Goal: Communication & Community: Connect with others

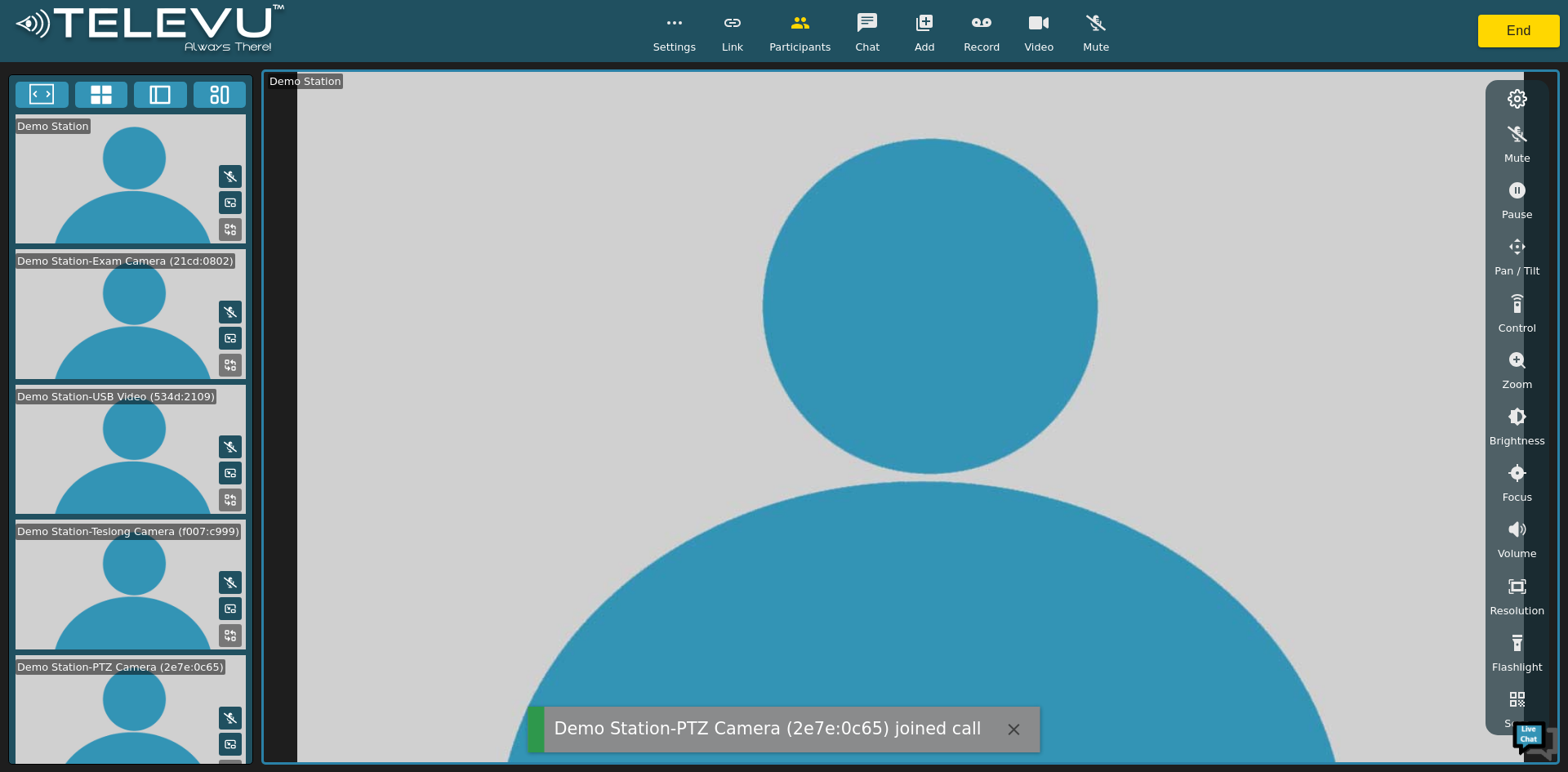
click at [113, 89] on icon at bounding box center [101, 94] width 25 height 25
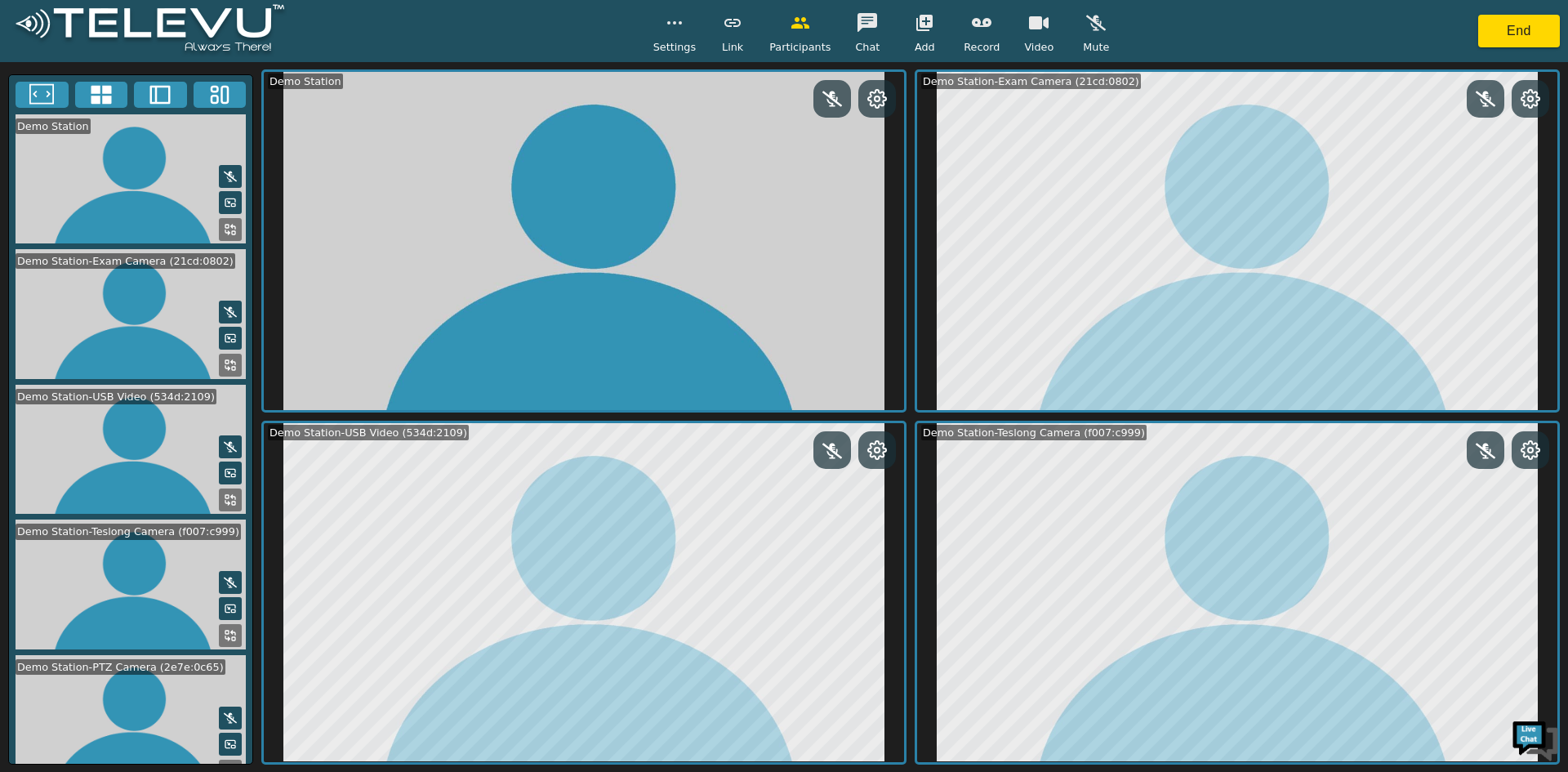
click at [223, 760] on video at bounding box center [130, 719] width 243 height 129
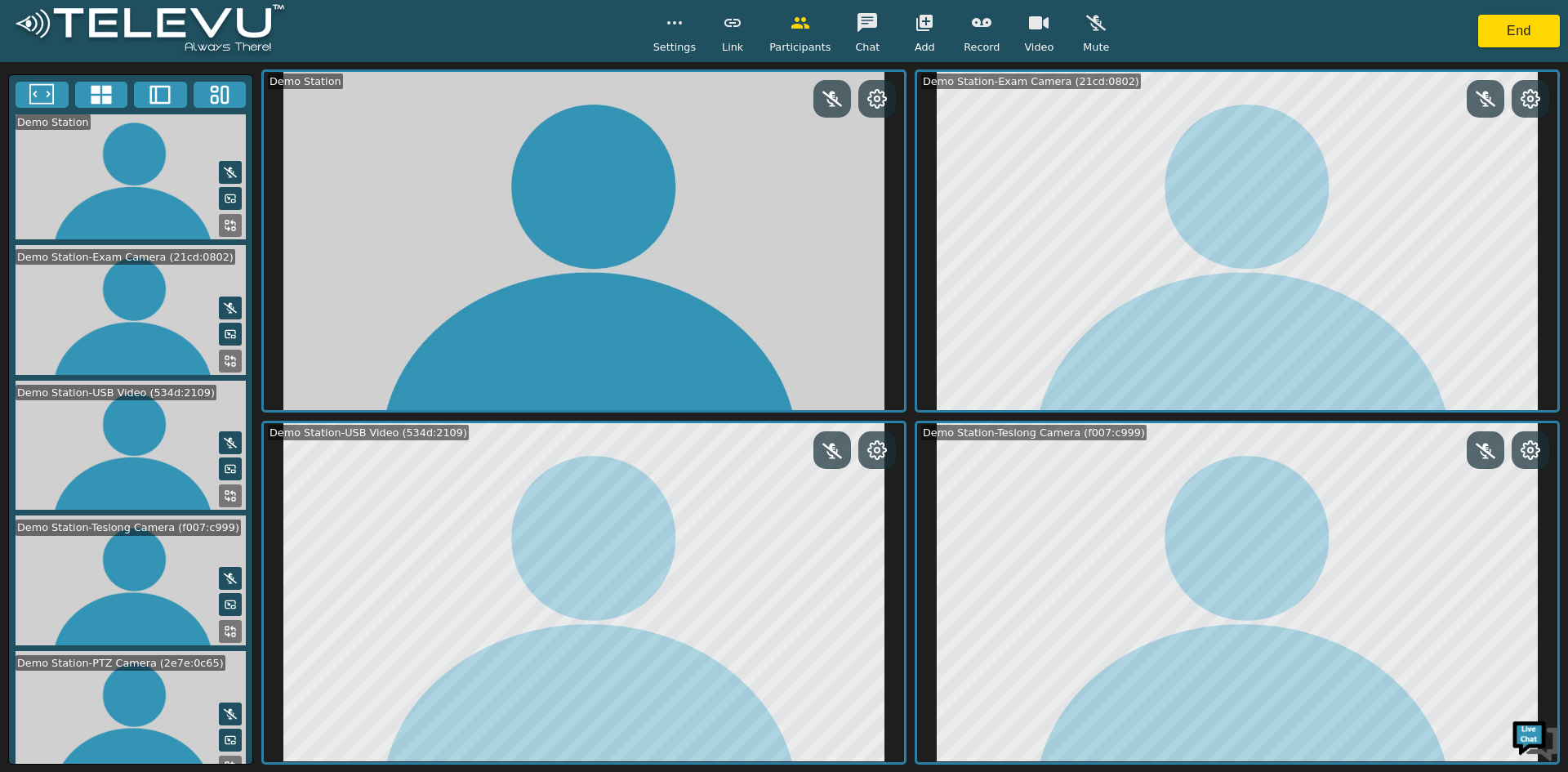
click at [227, 760] on icon at bounding box center [230, 767] width 13 height 13
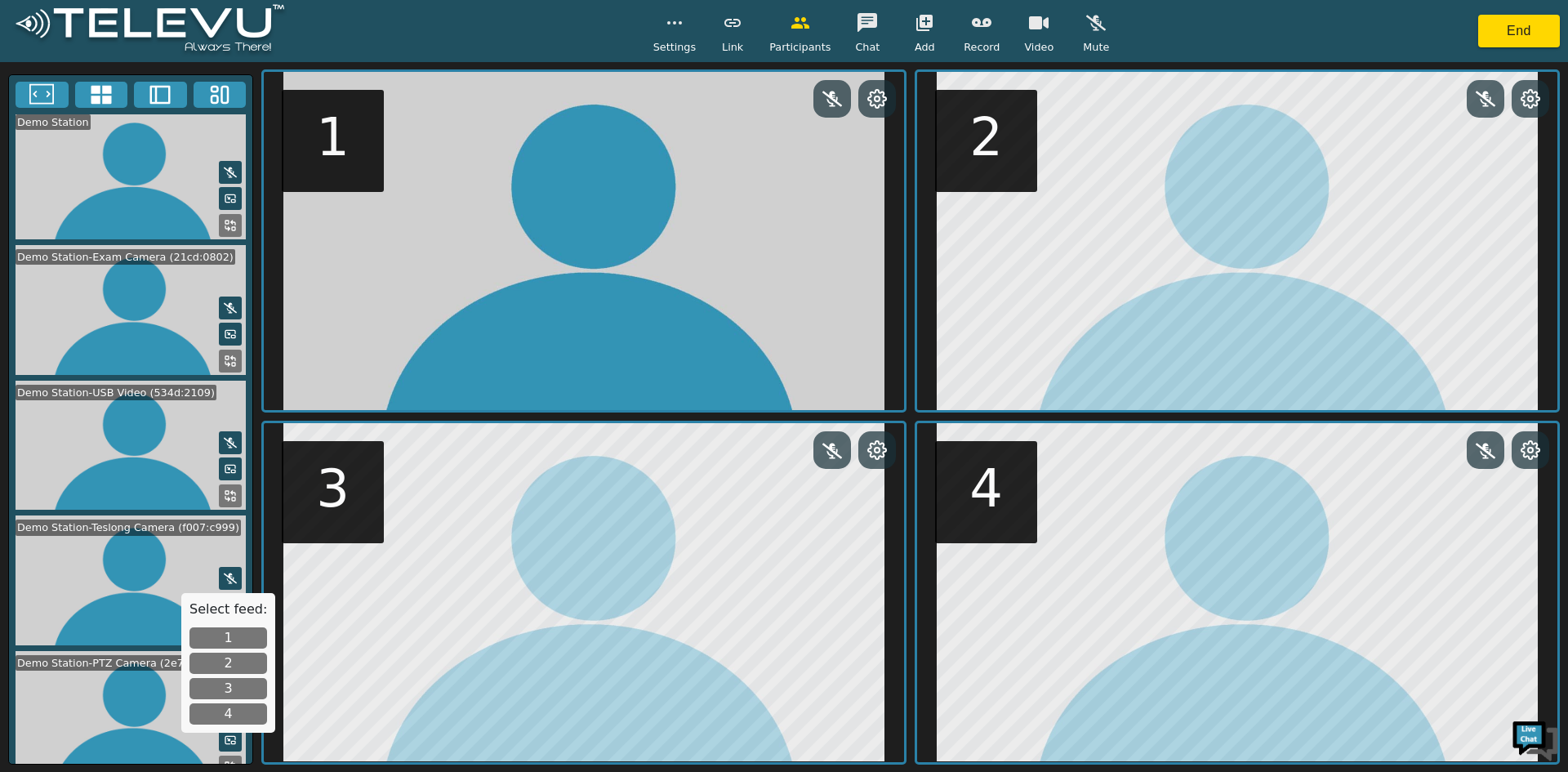
click at [224, 638] on button "1" at bounding box center [228, 637] width 77 height 21
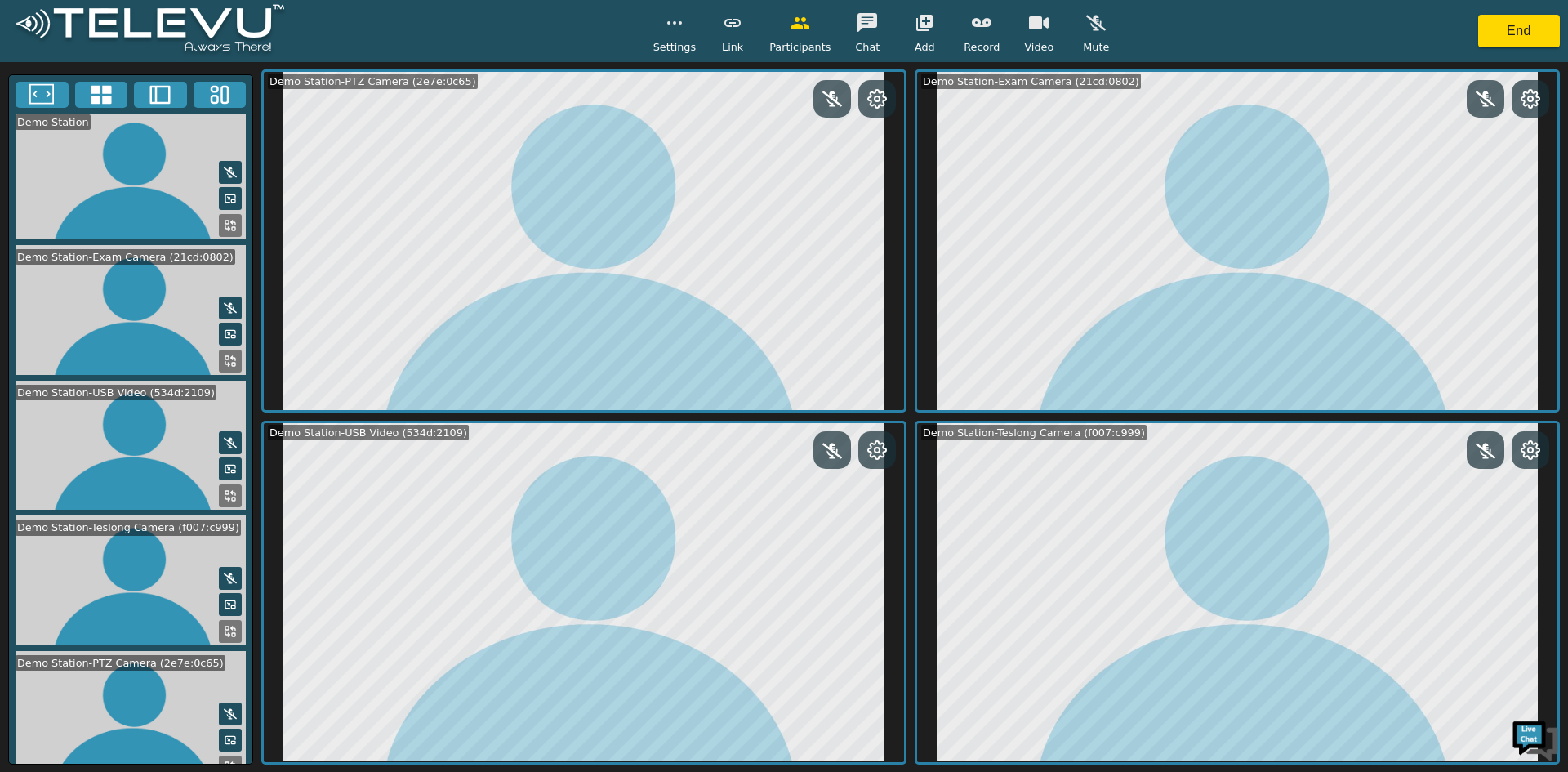
click at [930, 22] on button "button" at bounding box center [924, 23] width 41 height 33
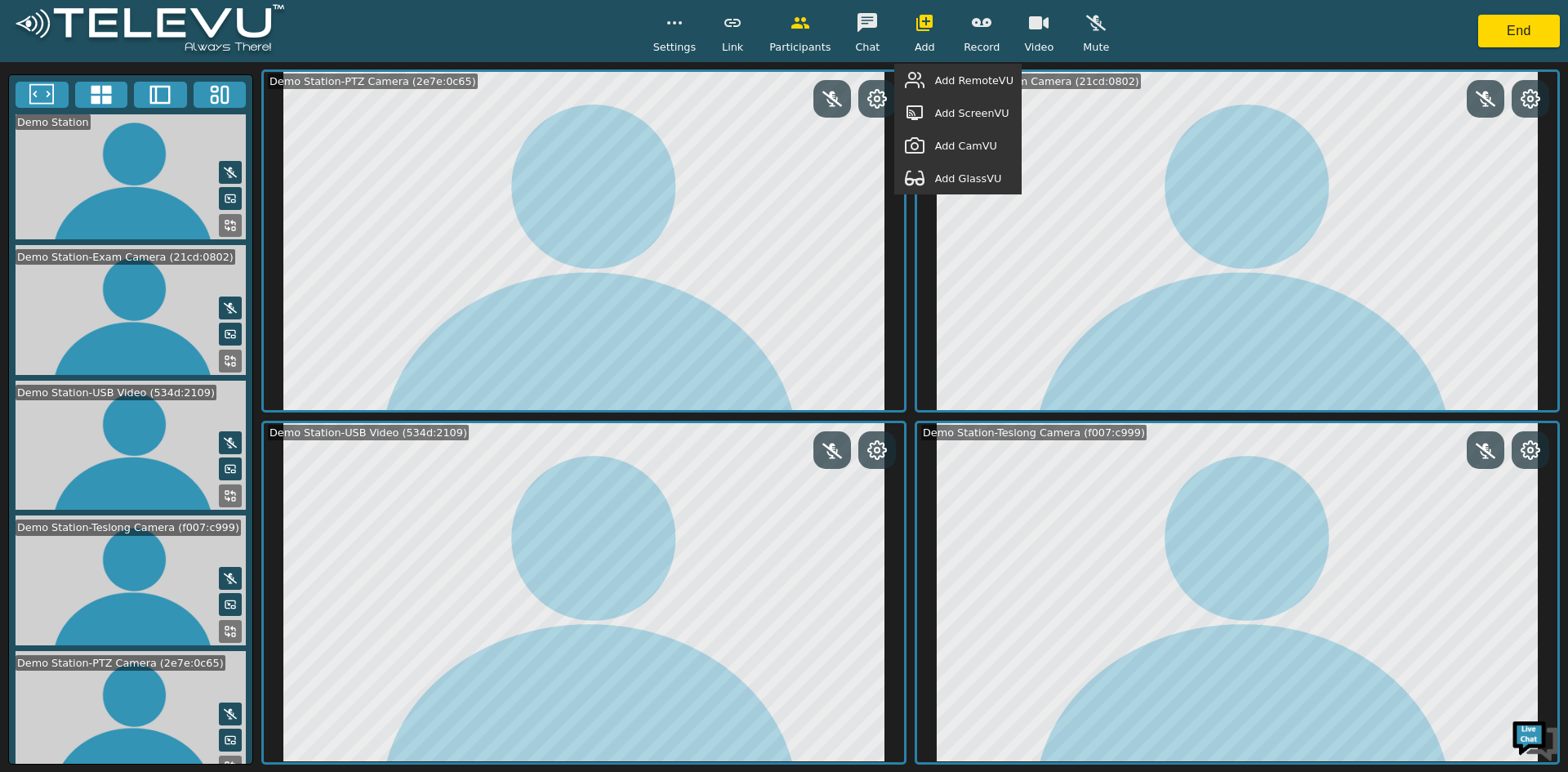
click at [975, 88] on div "Add RemoteVU" at bounding box center [958, 80] width 128 height 33
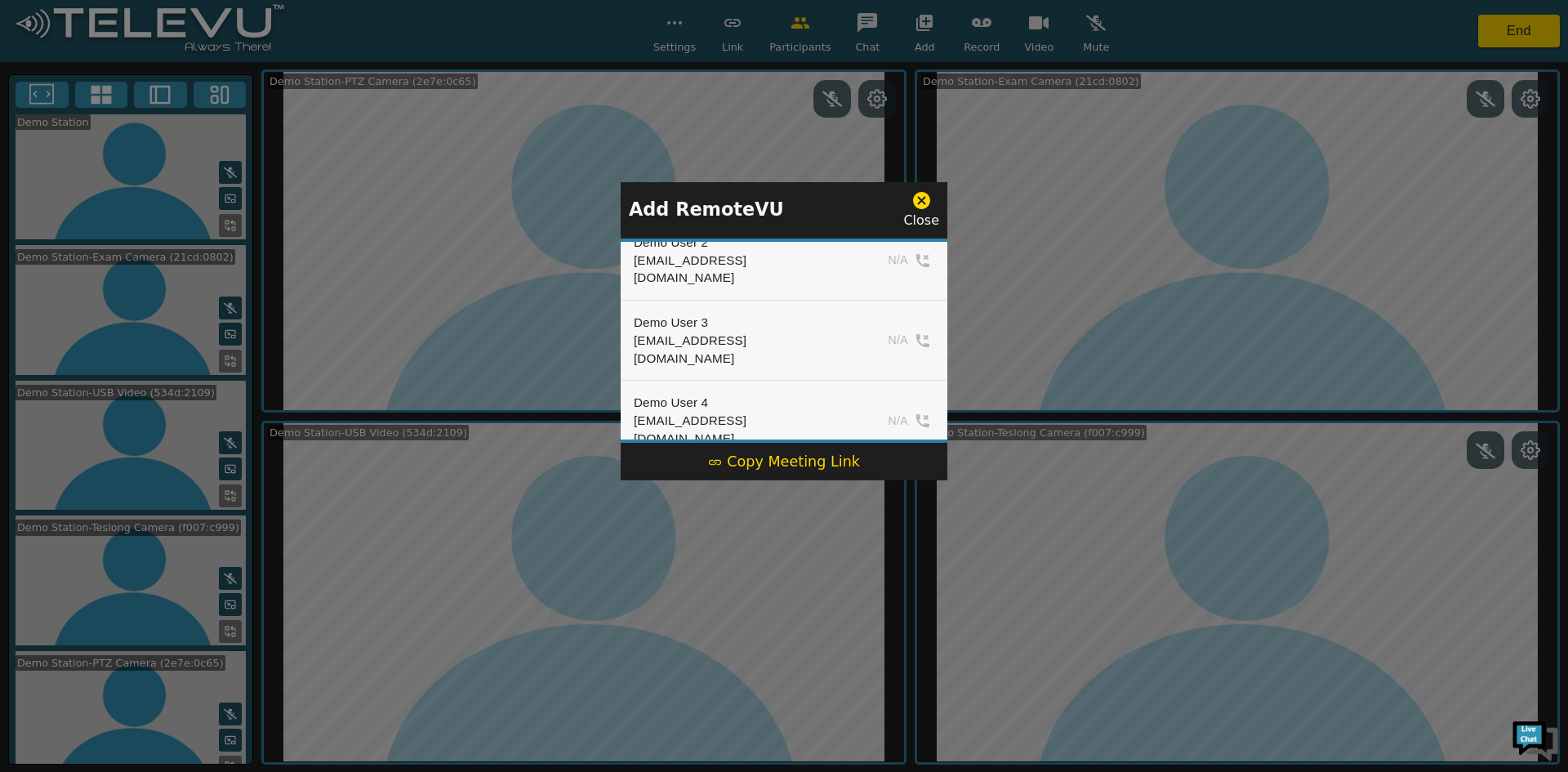
scroll to position [213, 0]
click at [893, 492] on button "Add" at bounding box center [900, 504] width 67 height 25
